Goal: Information Seeking & Learning: Learn about a topic

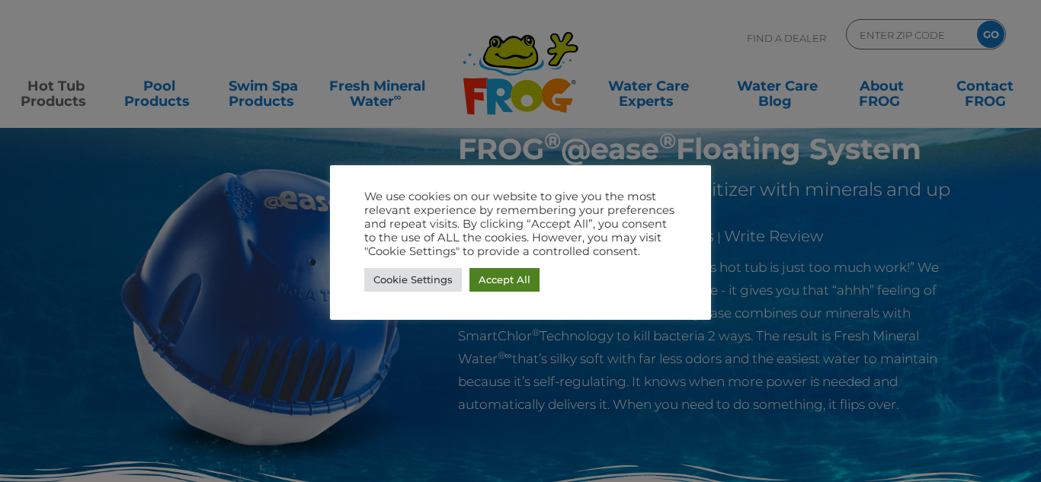
click at [493, 277] on link "Accept All" at bounding box center [505, 280] width 70 height 24
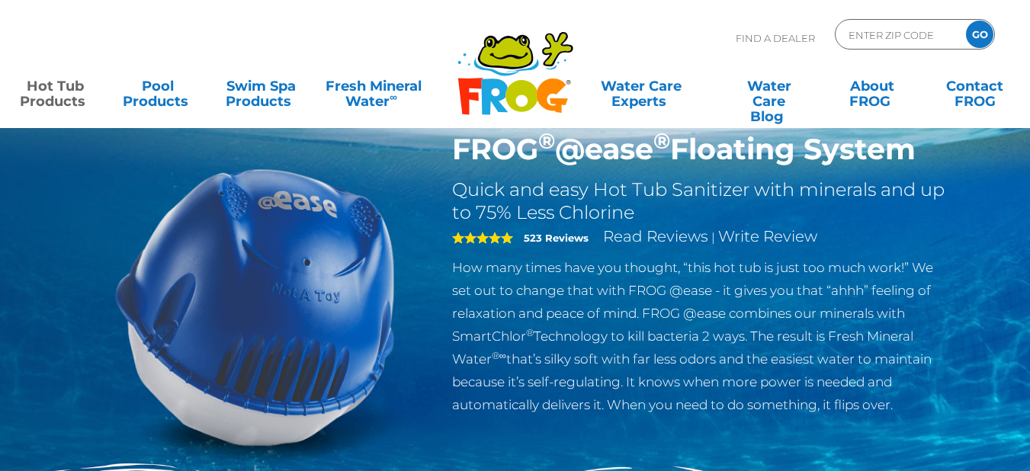
click at [79, 246] on div at bounding box center [255, 306] width 372 height 349
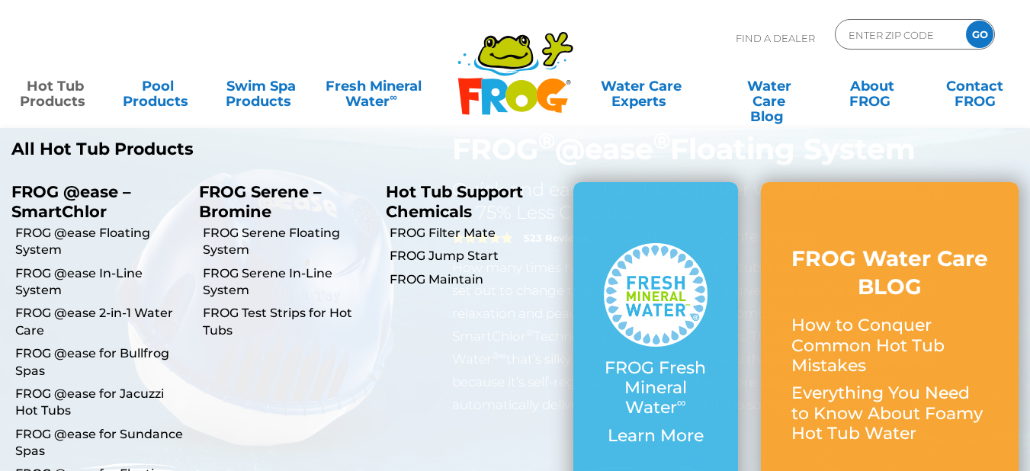
click at [45, 96] on link "Hot Tub Products" at bounding box center [55, 86] width 80 height 30
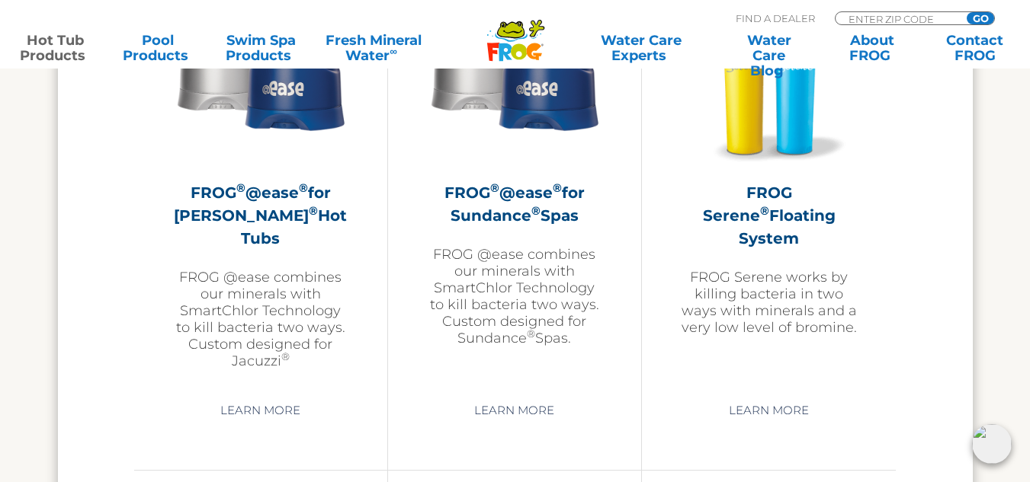
scroll to position [2845, 0]
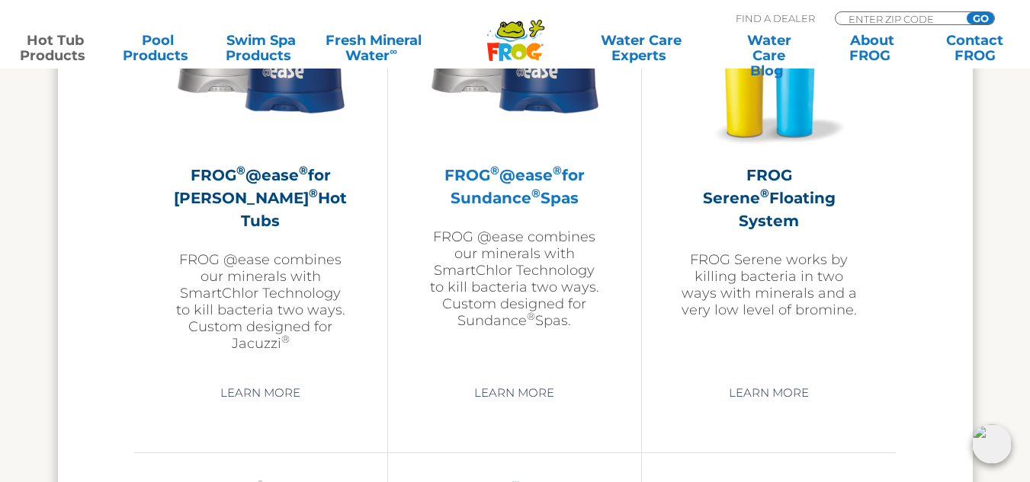
click at [519, 189] on h2 "FROG ® @ease ® for Sundance ® Spas" at bounding box center [514, 187] width 177 height 46
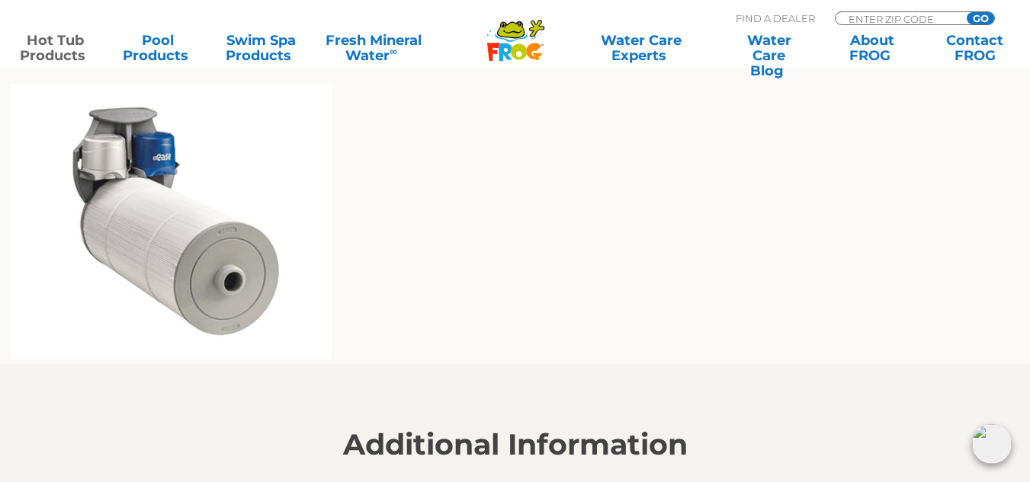
scroll to position [1168, 0]
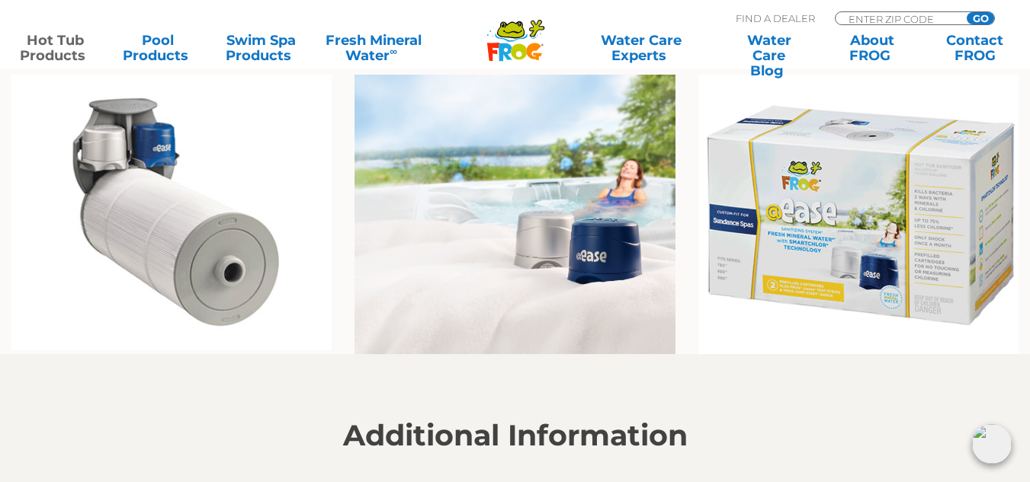
click at [527, 223] on img at bounding box center [514, 215] width 320 height 280
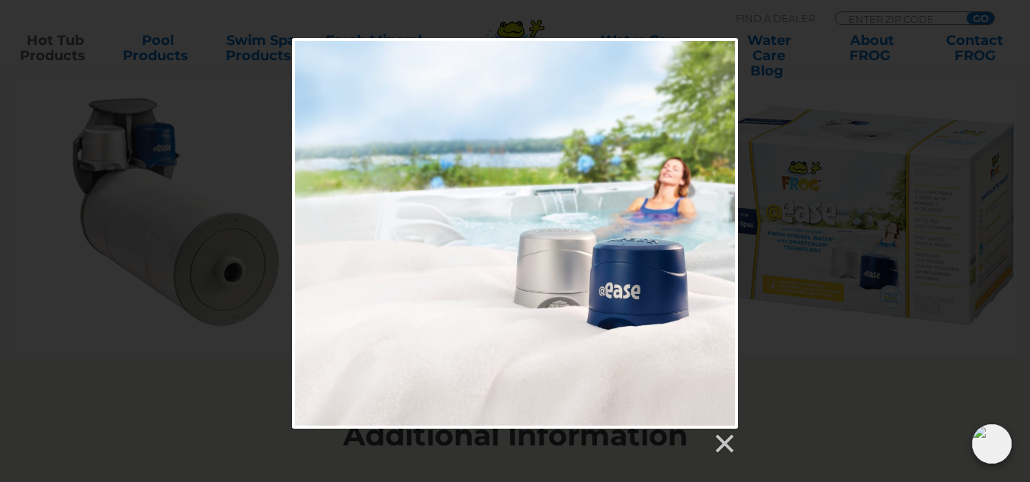
click at [718, 432] on div at bounding box center [515, 442] width 446 height 27
click at [726, 440] on link at bounding box center [723, 444] width 23 height 23
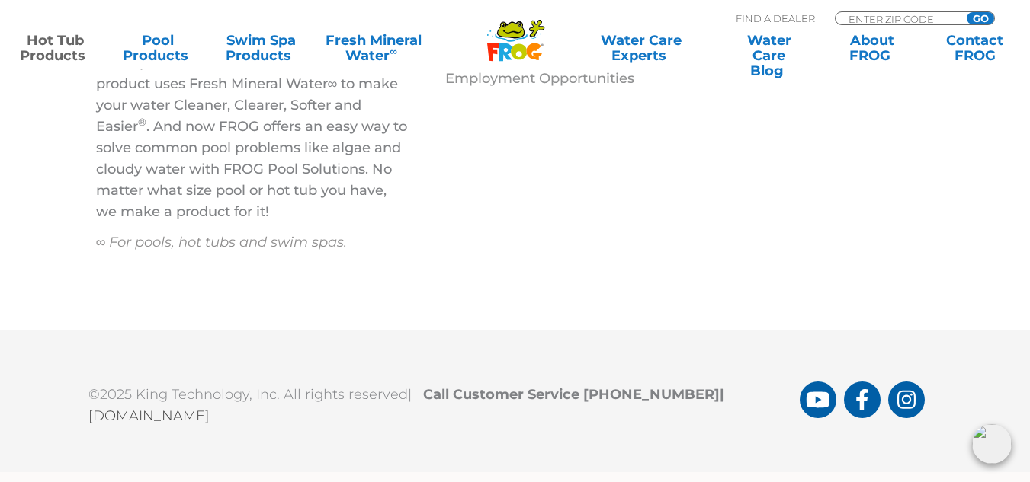
scroll to position [5543, 0]
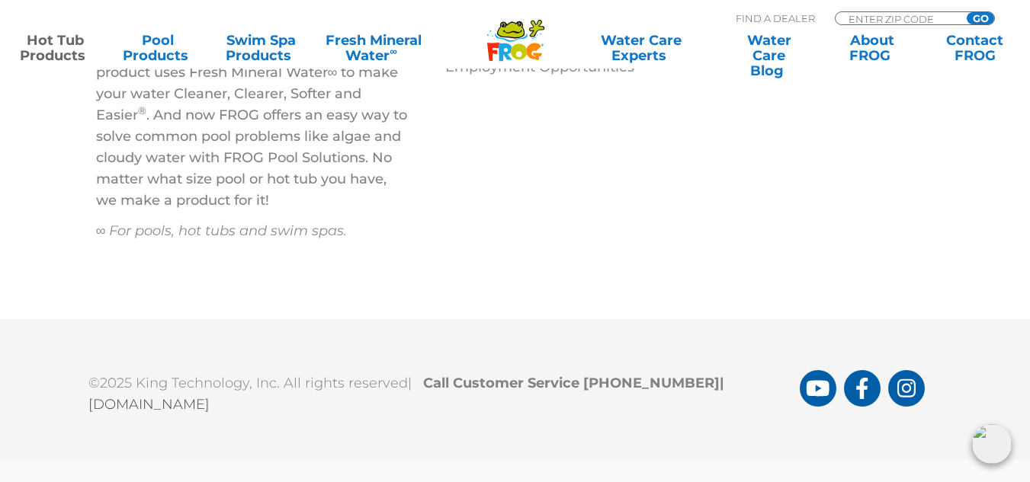
click at [995, 450] on img at bounding box center [992, 445] width 40 height 40
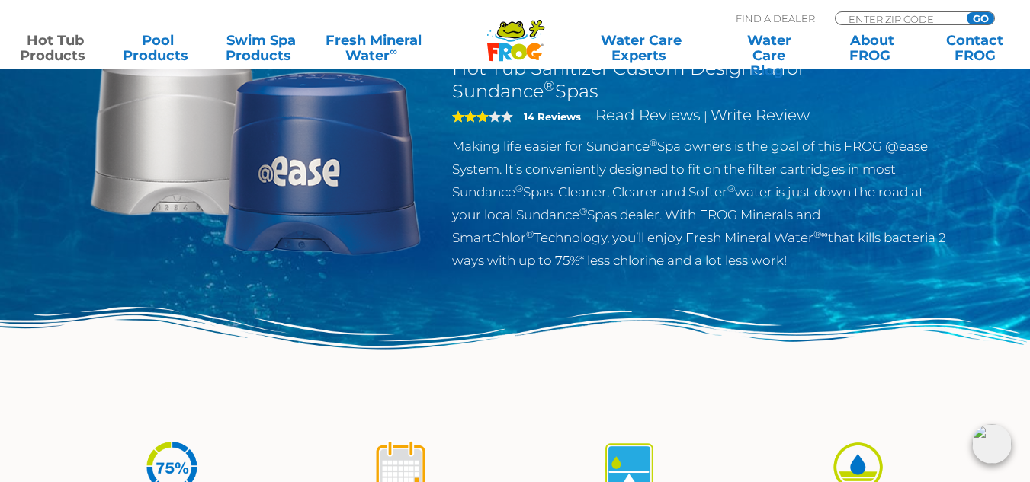
scroll to position [0, 0]
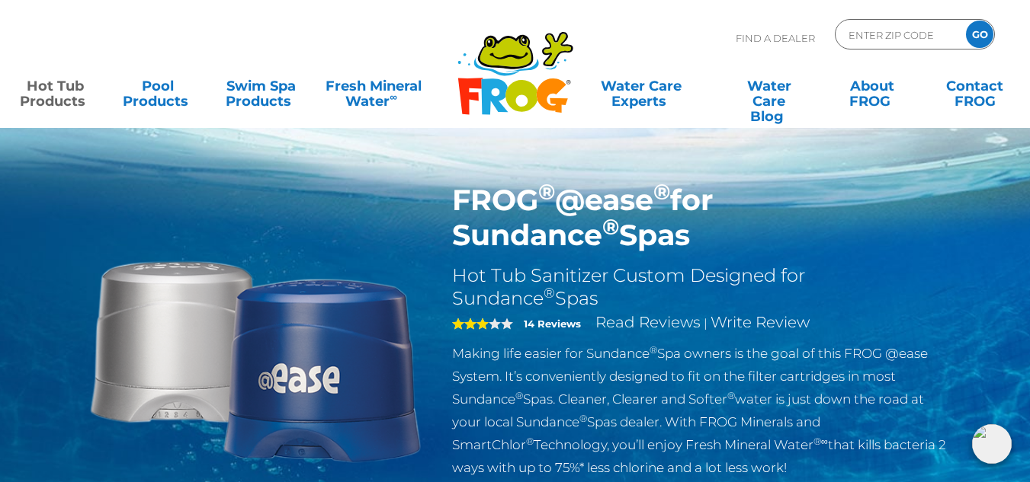
click at [614, 242] on h1 "FROG ® @ease ® for Sundance ® Spas" at bounding box center [701, 218] width 498 height 70
drag, startPoint x: 455, startPoint y: 200, endPoint x: 546, endPoint y: 250, distance: 103.7
click at [546, 250] on h1 "FROG ® @ease ® for Sundance ® Spas" at bounding box center [701, 218] width 498 height 70
copy h1 "FROG ® @ease ® for Sundance ® Spas"
click at [534, 380] on p "Making life easier for Sundance ® Spa owners is the goal of this FROG @ease Sys…" at bounding box center [701, 410] width 498 height 137
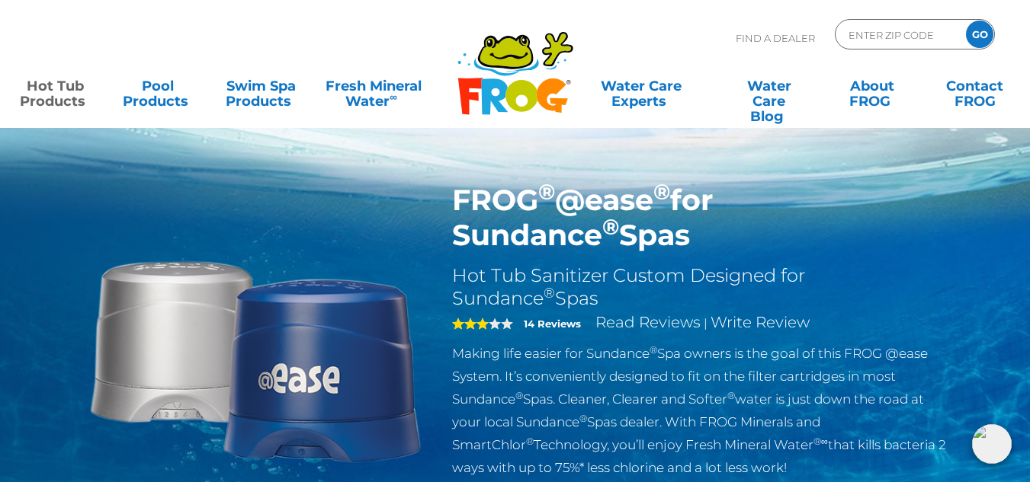
click at [617, 332] on div "3 14 Reviews Read Reviews | Write Review" at bounding box center [701, 326] width 498 height 32
